Goal: Find specific page/section

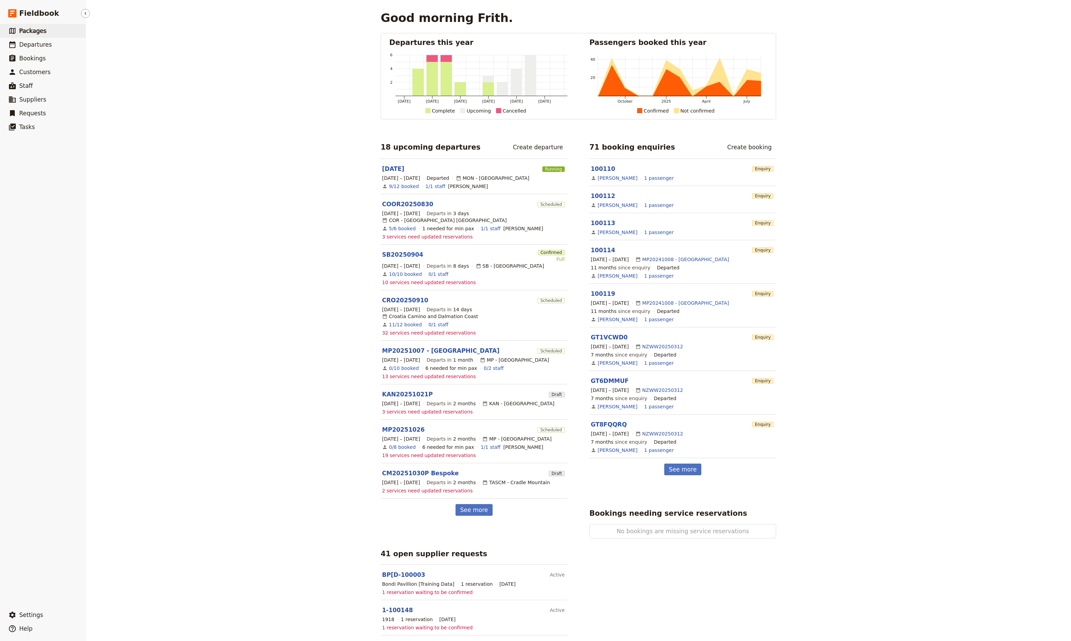
click at [26, 30] on span "Packages" at bounding box center [32, 30] width 27 height 7
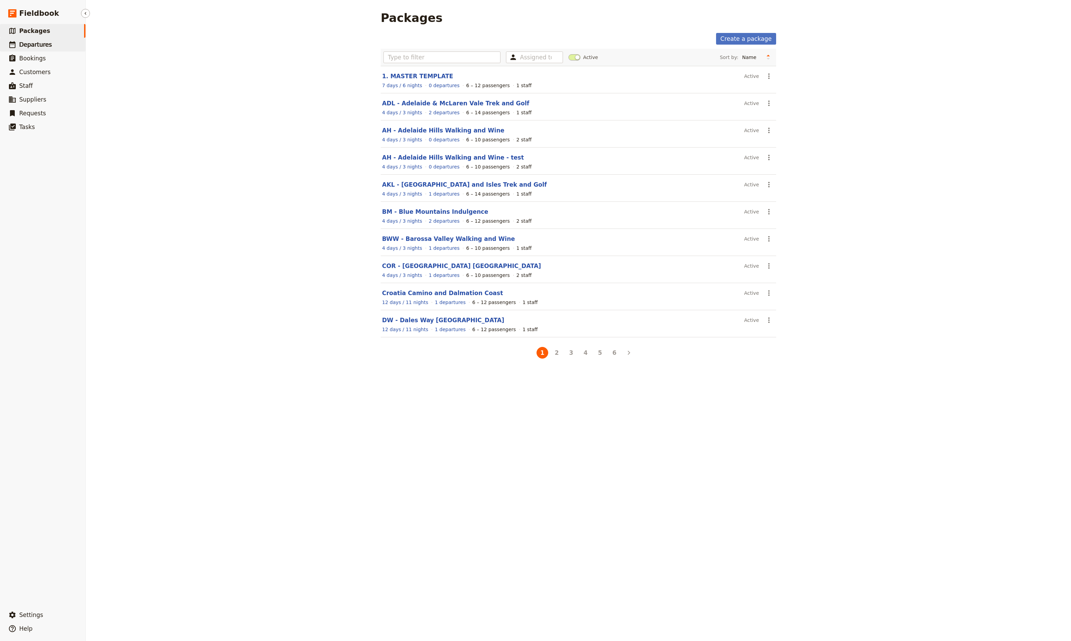
click at [26, 43] on span "Departures" at bounding box center [35, 44] width 33 height 7
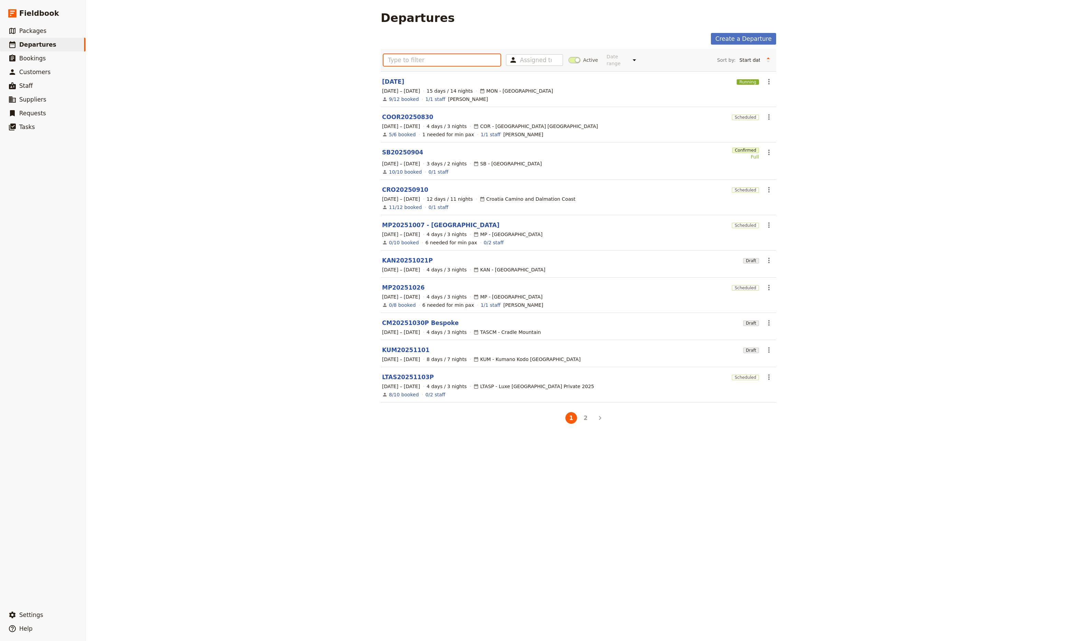
click at [410, 59] on input "text" at bounding box center [441, 60] width 117 height 12
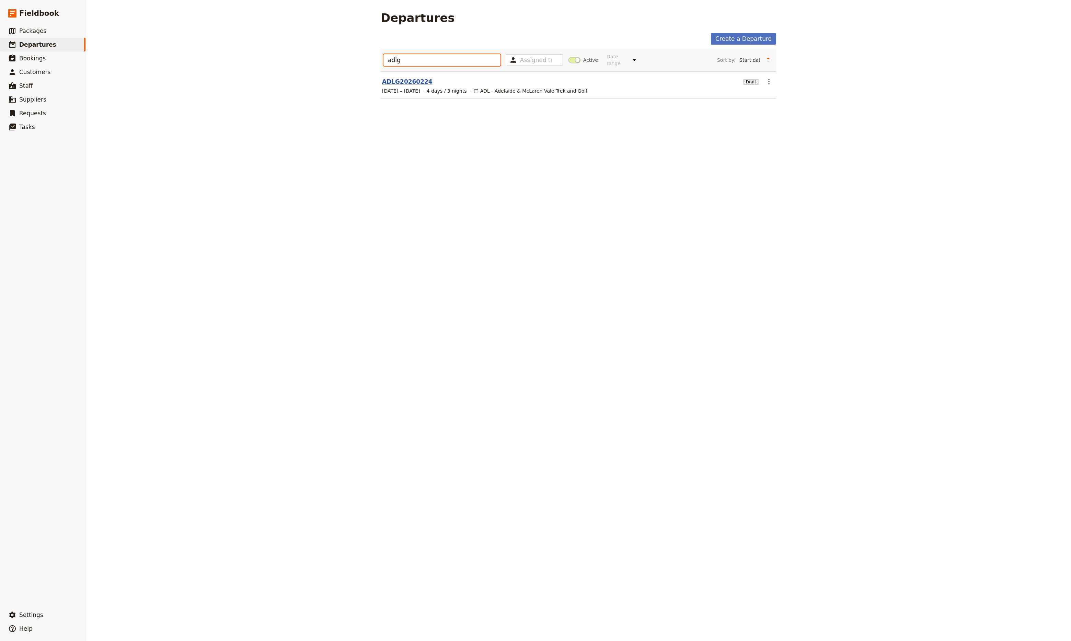
type input "adlg"
click at [405, 78] on link "ADLG20260224" at bounding box center [407, 82] width 50 height 8
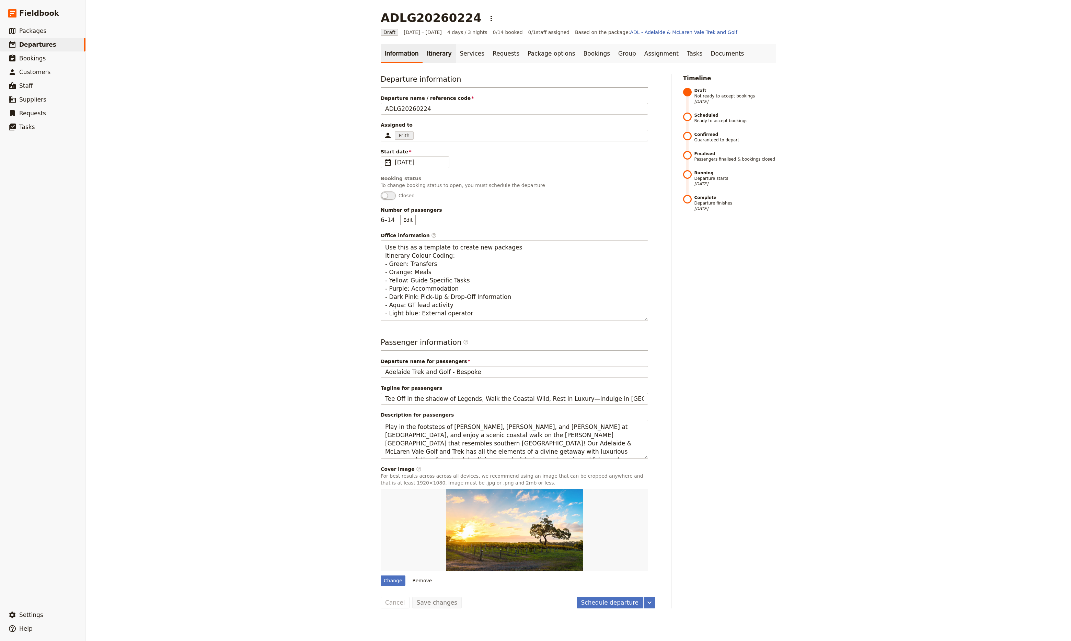
click at [433, 50] on link "Itinerary" at bounding box center [438, 53] width 33 height 19
